Goal: Find specific page/section: Find specific page/section

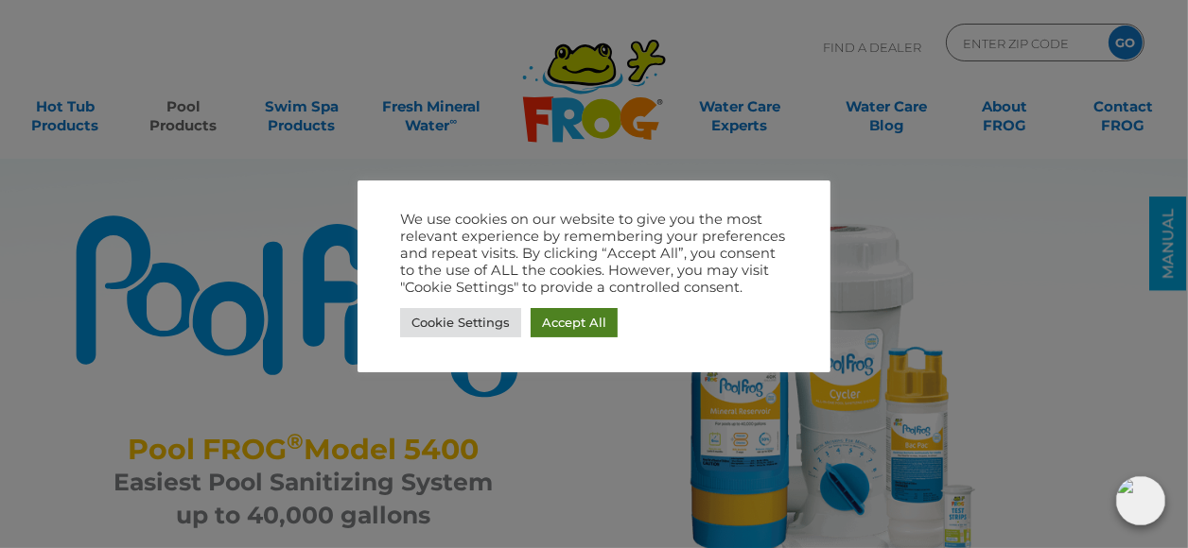
click at [583, 322] on link "Accept All" at bounding box center [574, 322] width 87 height 29
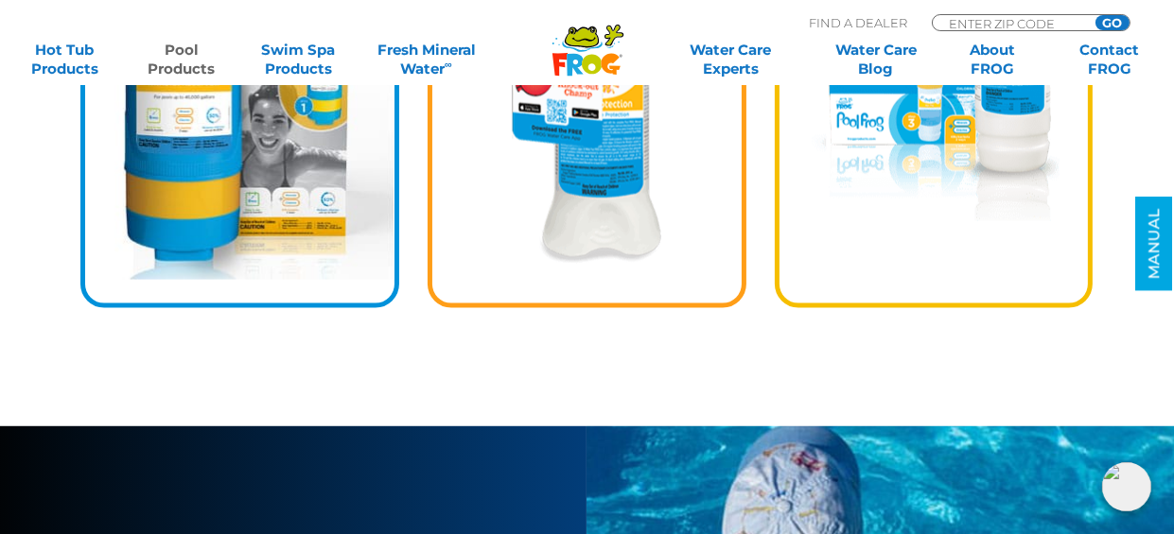
scroll to position [3026, 0]
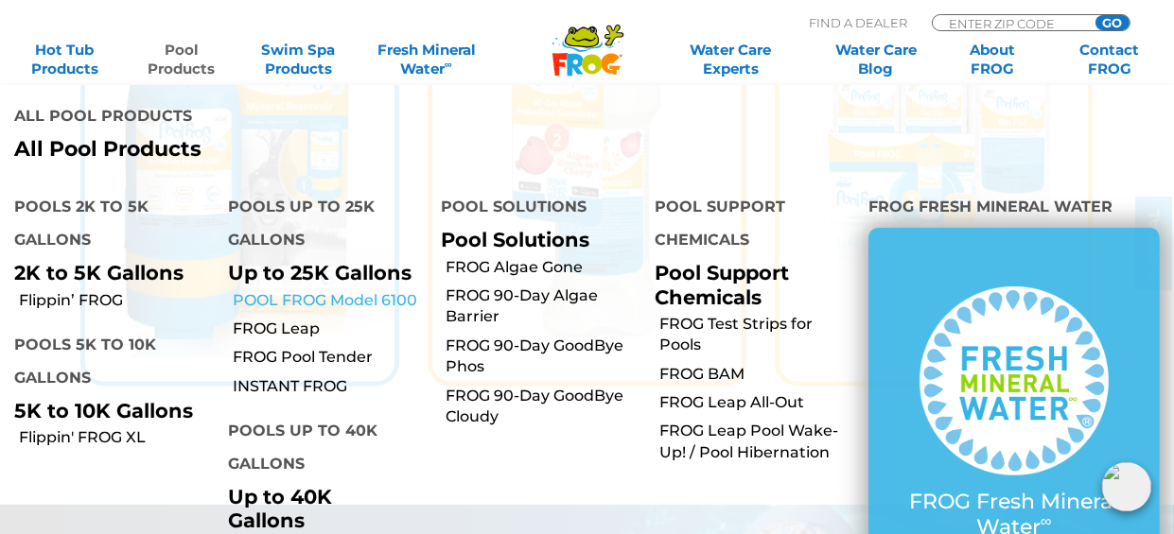
click at [289, 290] on link "POOL FROG Model 6100" at bounding box center [330, 300] width 195 height 21
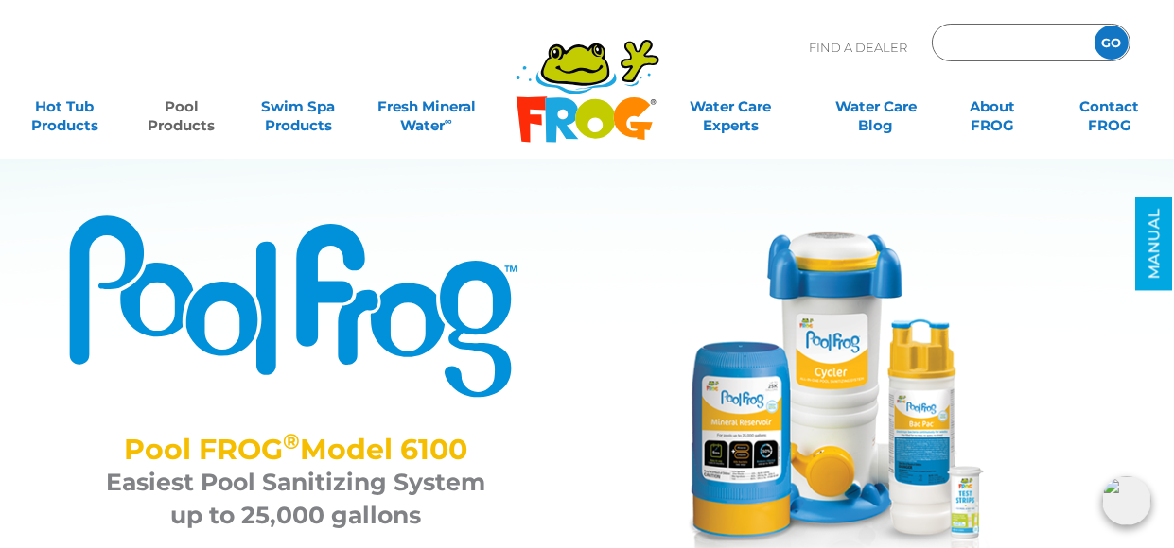
click at [987, 39] on input "Zip Code Form" at bounding box center [1011, 42] width 128 height 27
type input "08863"
click at [1111, 44] on input "GO" at bounding box center [1111, 43] width 34 height 34
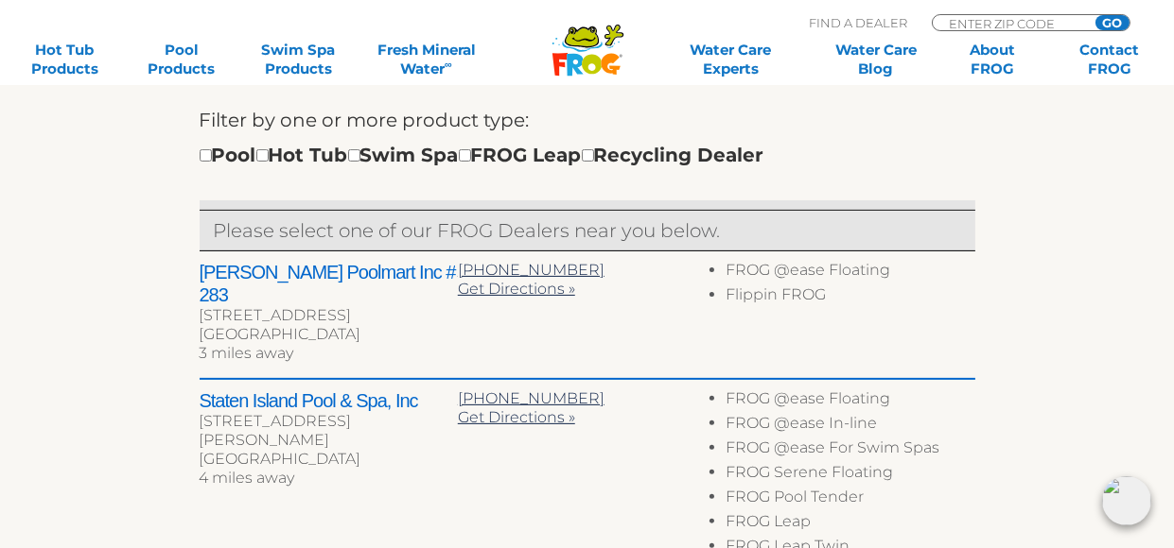
scroll to position [567, 0]
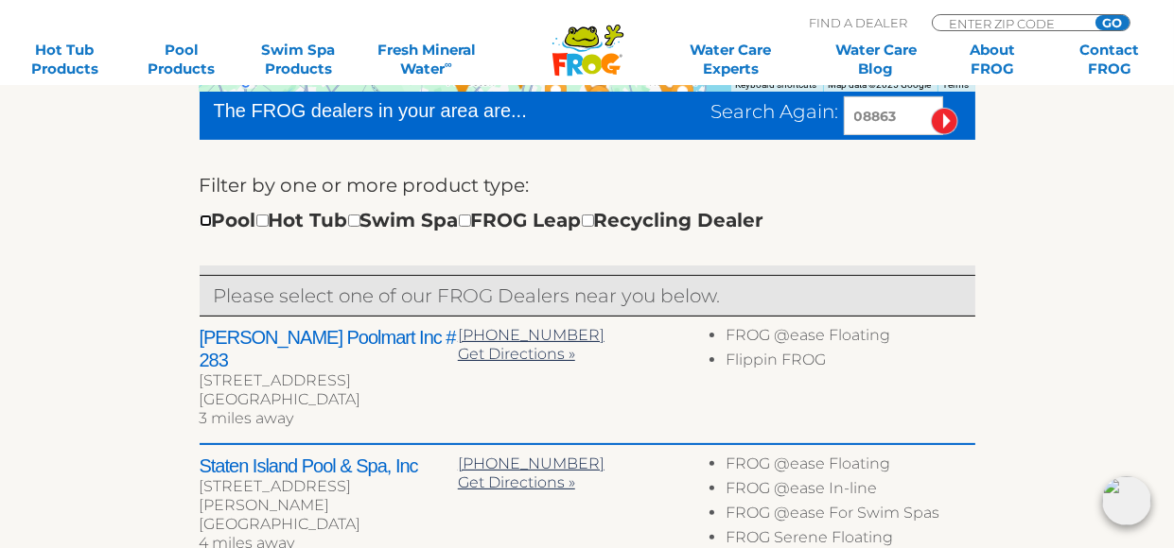
click at [205, 224] on input "checkbox" at bounding box center [206, 221] width 12 height 12
checkbox input "true"
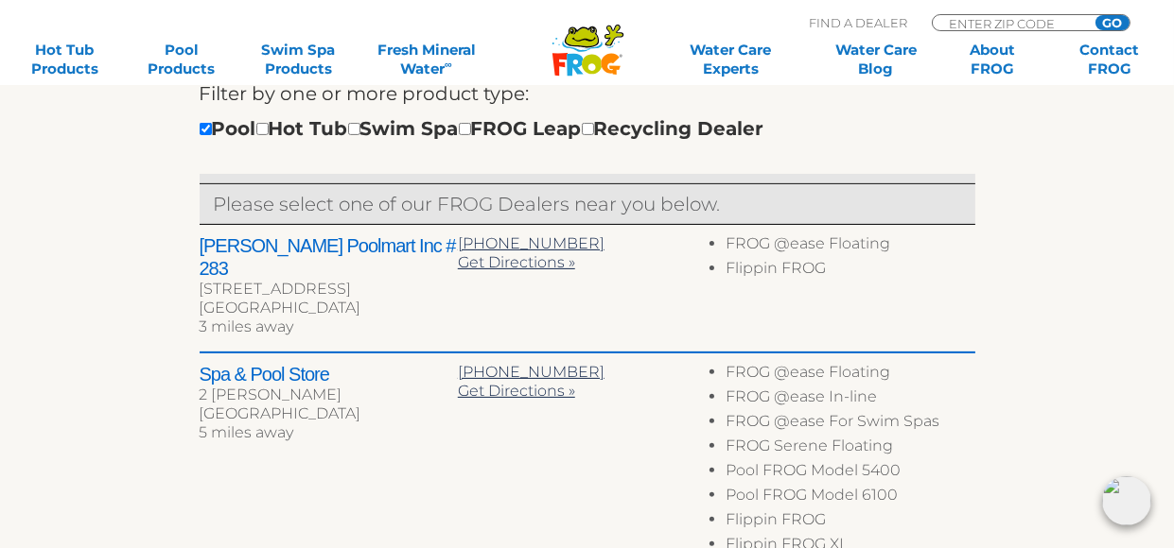
scroll to position [754, 0]
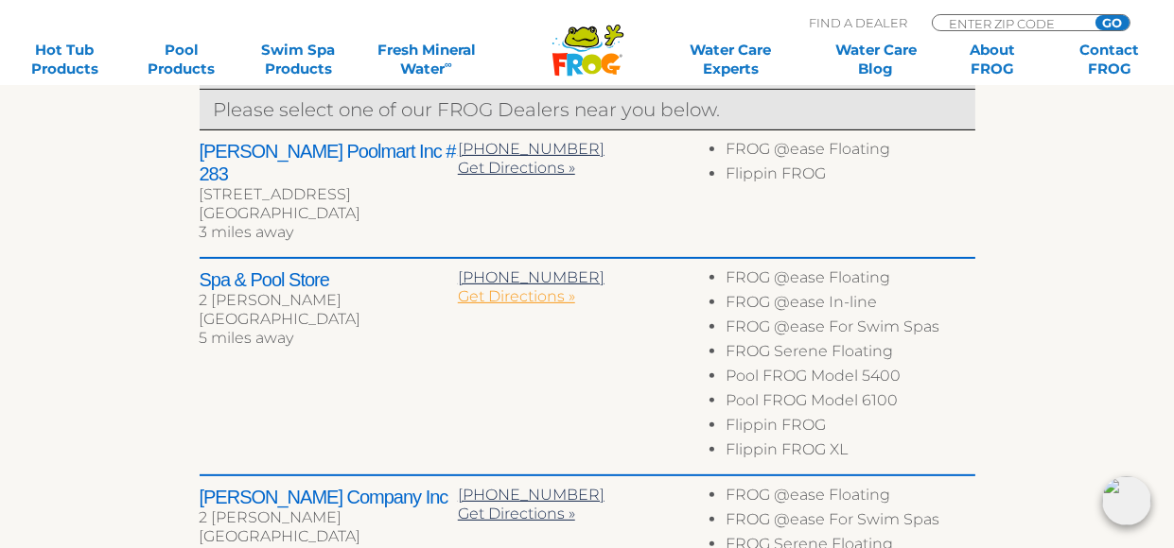
click at [496, 287] on span "Get Directions »" at bounding box center [516, 296] width 117 height 18
